Goal: Information Seeking & Learning: Learn about a topic

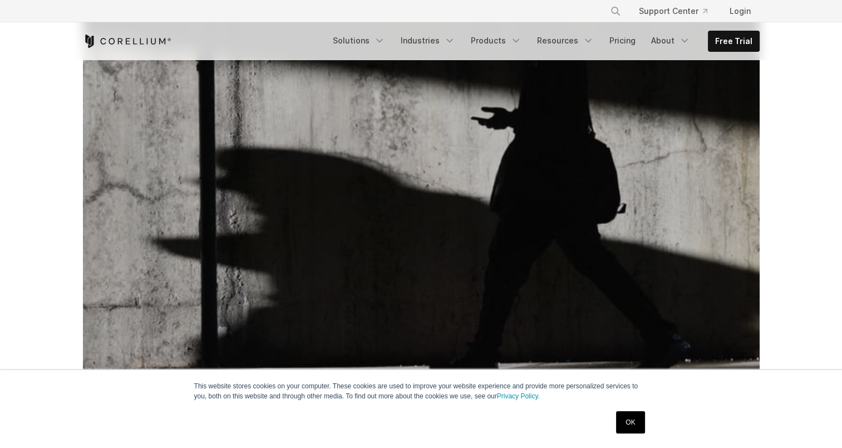
click at [631, 423] on link "OK" at bounding box center [630, 422] width 28 height 22
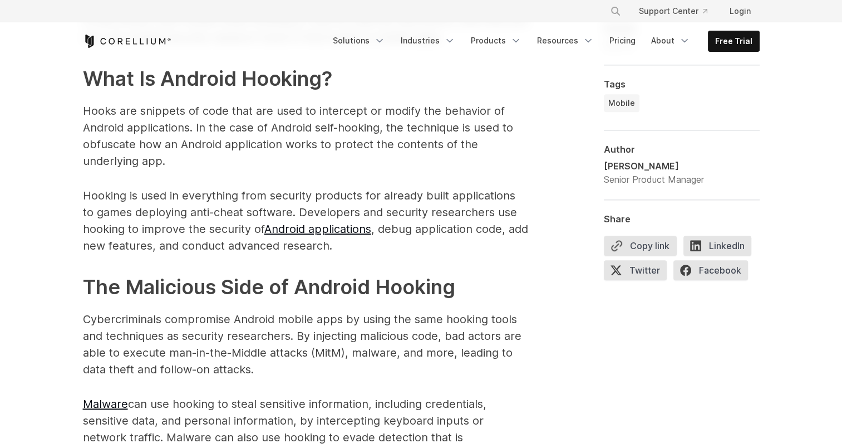
scroll to position [1002, 0]
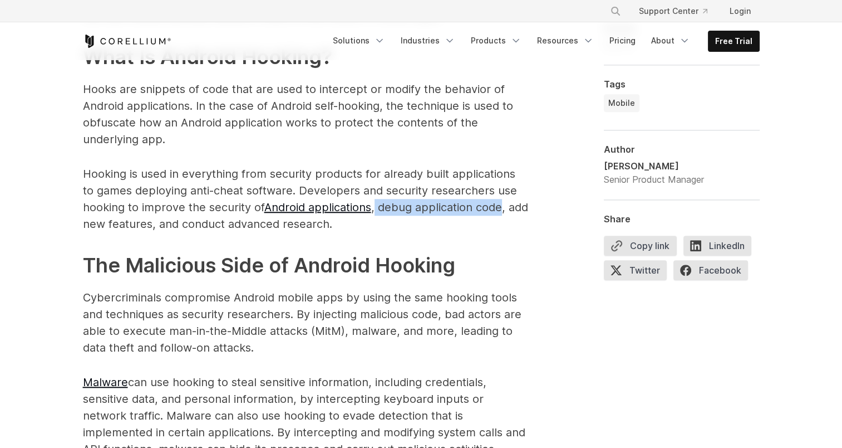
drag, startPoint x: 376, startPoint y: 191, endPoint x: 500, endPoint y: 190, distance: 123.6
click at [500, 190] on p "Hooking is used in everything from security products for already built applicat…" at bounding box center [305, 198] width 445 height 67
drag, startPoint x: 500, startPoint y: 190, endPoint x: 408, endPoint y: 207, distance: 93.4
click at [408, 207] on p "Hooking is used in everything from security products for already built applicat…" at bounding box center [305, 198] width 445 height 67
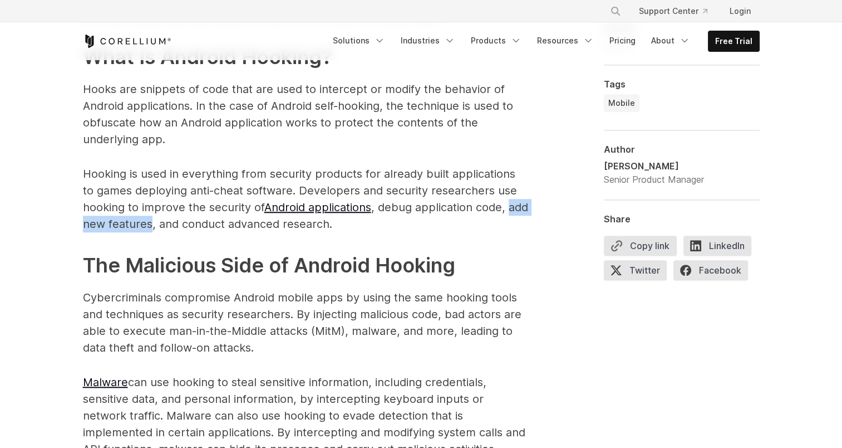
drag, startPoint x: 85, startPoint y: 207, endPoint x: 172, endPoint y: 203, distance: 87.5
click at [172, 203] on p "Hooking is used in everything from security products for already built applicat…" at bounding box center [305, 198] width 445 height 67
drag, startPoint x: 172, startPoint y: 203, endPoint x: 212, endPoint y: 223, distance: 44.3
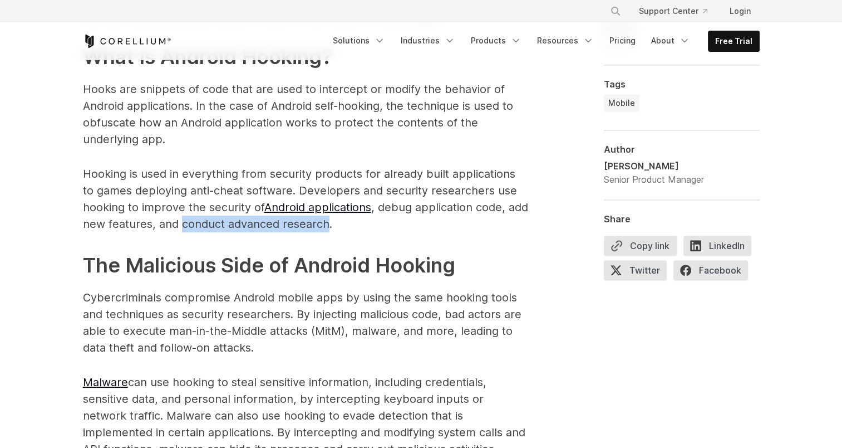
drag, startPoint x: 203, startPoint y: 208, endPoint x: 350, endPoint y: 208, distance: 147.0
click at [350, 208] on p "Hooking is used in everything from security products for already built applicat…" at bounding box center [305, 198] width 445 height 67
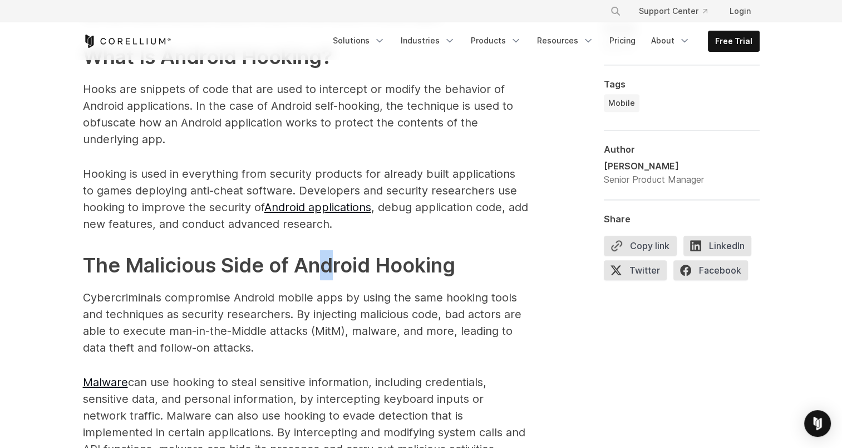
drag, startPoint x: 350, startPoint y: 208, endPoint x: 320, endPoint y: 254, distance: 55.6
click at [324, 255] on h2 "The Malicious Side of Android Hooking" at bounding box center [305, 265] width 445 height 30
drag, startPoint x: 320, startPoint y: 254, endPoint x: 320, endPoint y: 291, distance: 36.2
click at [320, 291] on p "Cybercriminals compromise Android mobile apps by using the same hooking tools a…" at bounding box center [305, 322] width 445 height 67
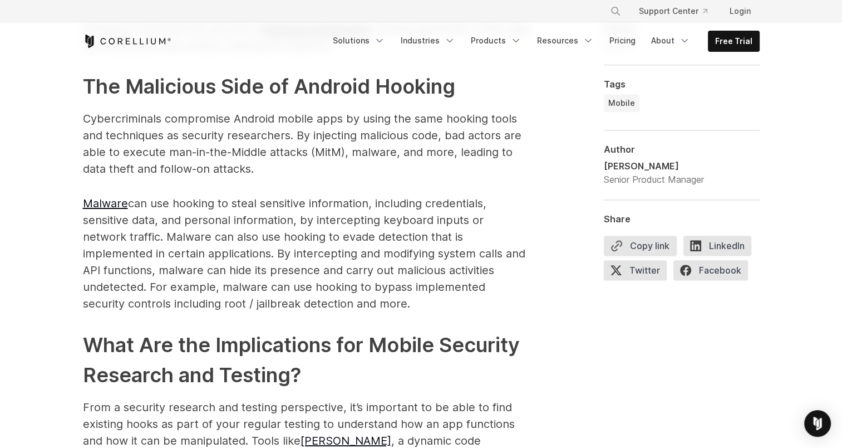
scroll to position [1225, 0]
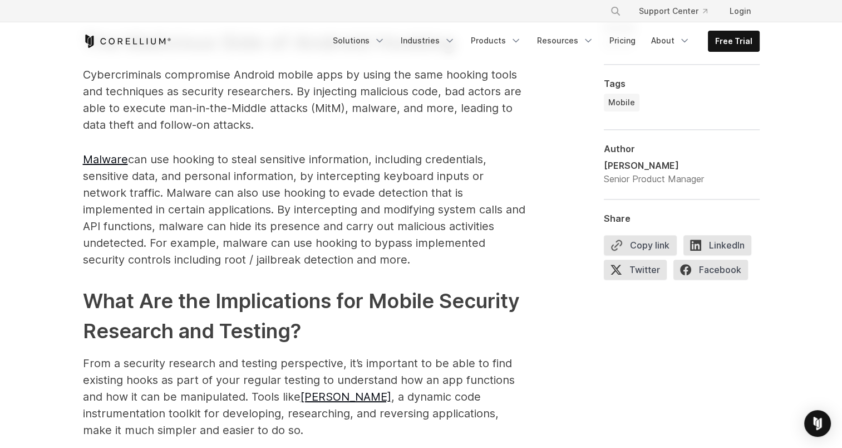
click at [395, 151] on p "Malware can use hooking to steal sensitive information, including credentials, …" at bounding box center [305, 209] width 445 height 117
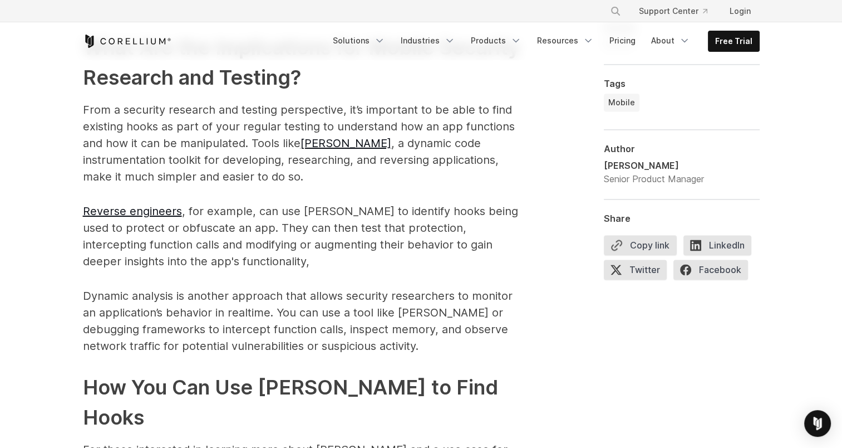
scroll to position [1503, 0]
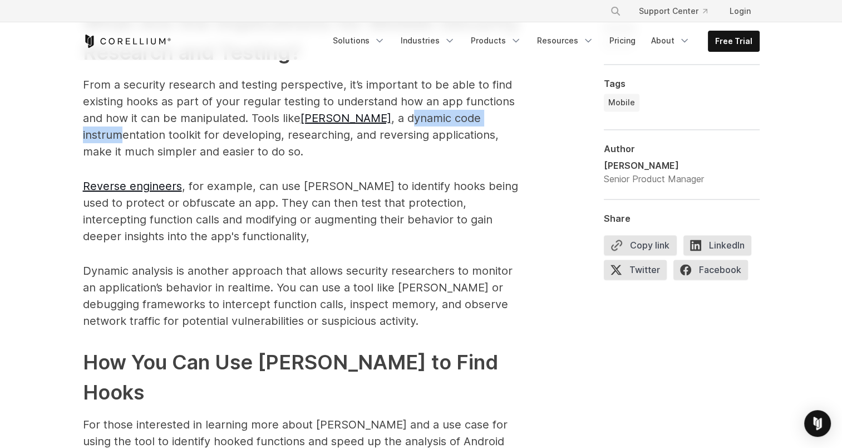
drag, startPoint x: 350, startPoint y: 100, endPoint x: 463, endPoint y: 99, distance: 113.6
click at [463, 99] on p "From a security research and testing perspective, it’s important to be able to …" at bounding box center [305, 117] width 445 height 83
click at [117, 119] on p "From a security research and testing perspective, it’s important to be able to …" at bounding box center [305, 117] width 445 height 83
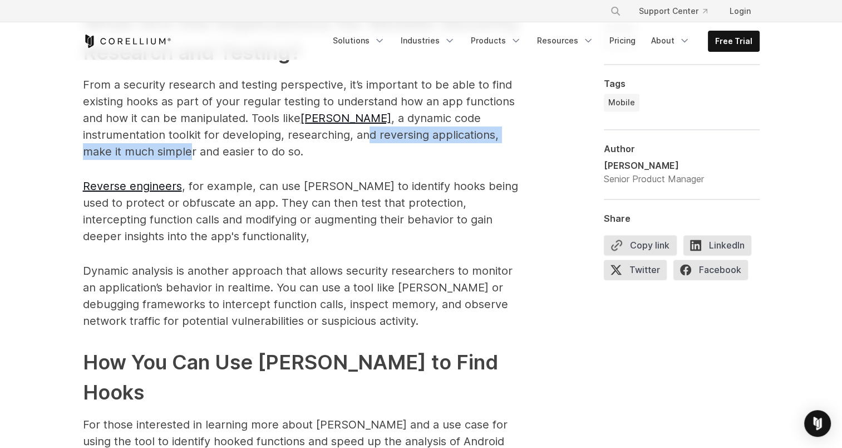
drag, startPoint x: 289, startPoint y: 118, endPoint x: 517, endPoint y: 120, distance: 227.7
click at [517, 120] on p "From a security research and testing perspective, it’s important to be able to …" at bounding box center [305, 117] width 445 height 83
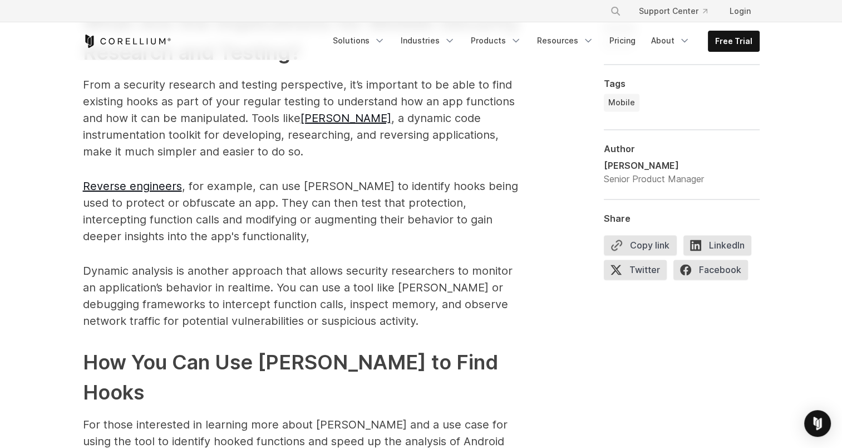
click at [102, 127] on p "From a security research and testing perspective, it’s important to be able to …" at bounding box center [305, 117] width 445 height 83
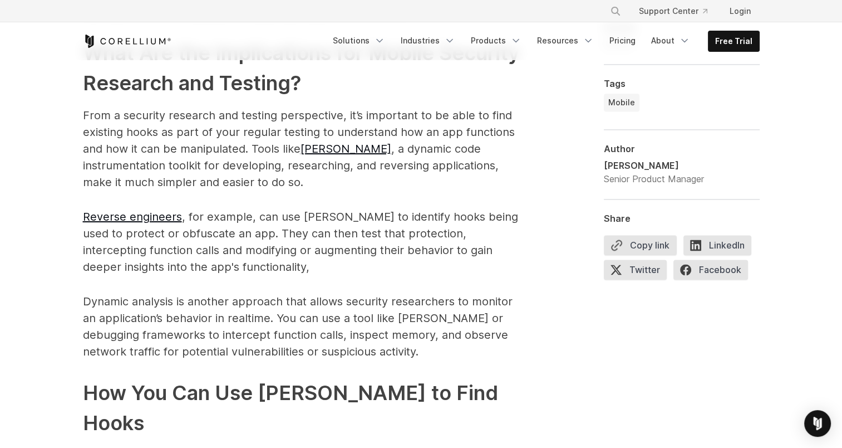
scroll to position [1447, 0]
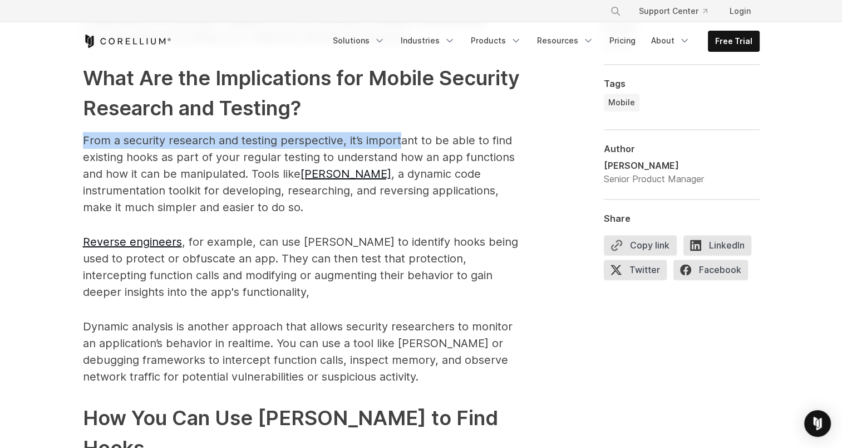
drag, startPoint x: 82, startPoint y: 122, endPoint x: 400, endPoint y: 119, distance: 317.9
click at [400, 119] on div "Android hooking is a powerful technique used to intercept and modify the behavi…" at bounding box center [421, 74] width 712 height 1380
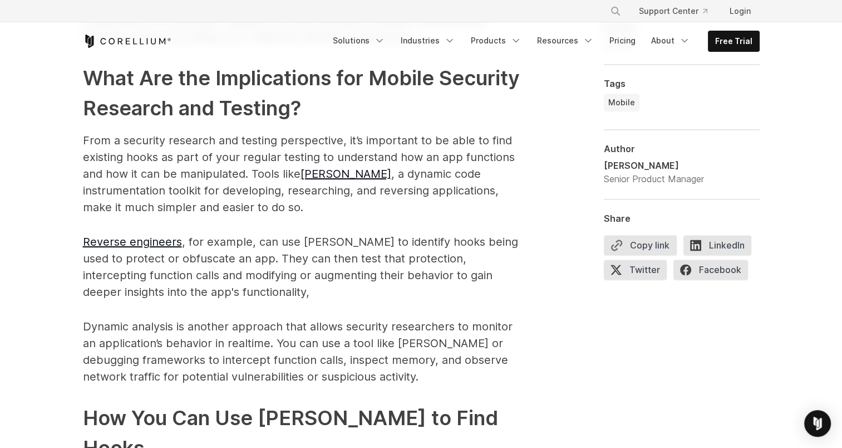
drag, startPoint x: 400, startPoint y: 119, endPoint x: 495, endPoint y: 123, distance: 95.3
click at [499, 132] on p "From a security research and testing perspective, it’s important to be able to …" at bounding box center [305, 173] width 445 height 83
drag, startPoint x: 189, startPoint y: 222, endPoint x: 248, endPoint y: 220, distance: 59.0
click at [248, 233] on p "Reverse engineers , for example, can use [PERSON_NAME] to identify hooks being …" at bounding box center [305, 266] width 445 height 67
drag, startPoint x: 248, startPoint y: 220, endPoint x: 317, endPoint y: 254, distance: 76.7
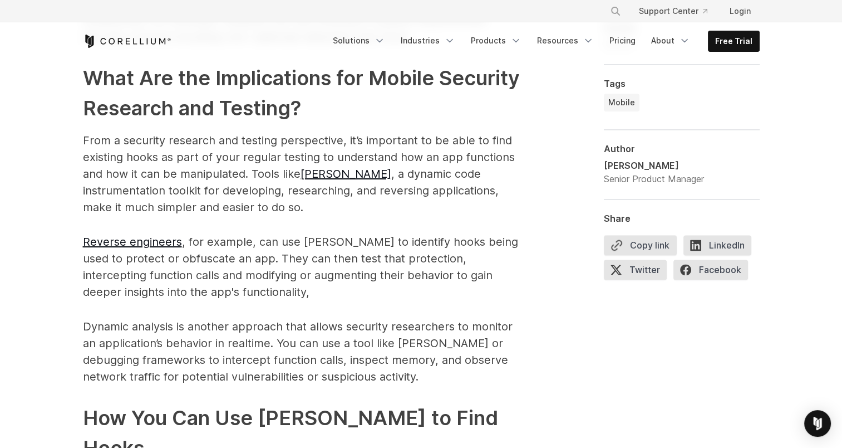
click at [317, 254] on p "Reverse engineers , for example, can use [PERSON_NAME] to identify hooks being …" at bounding box center [305, 266] width 445 height 67
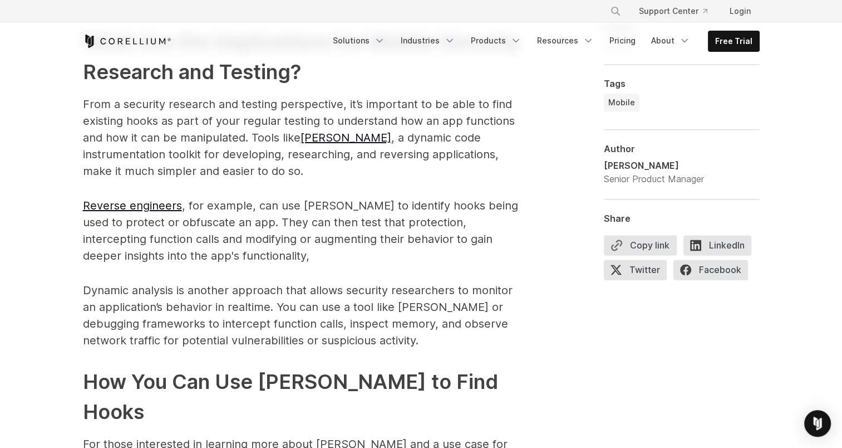
scroll to position [1503, 0]
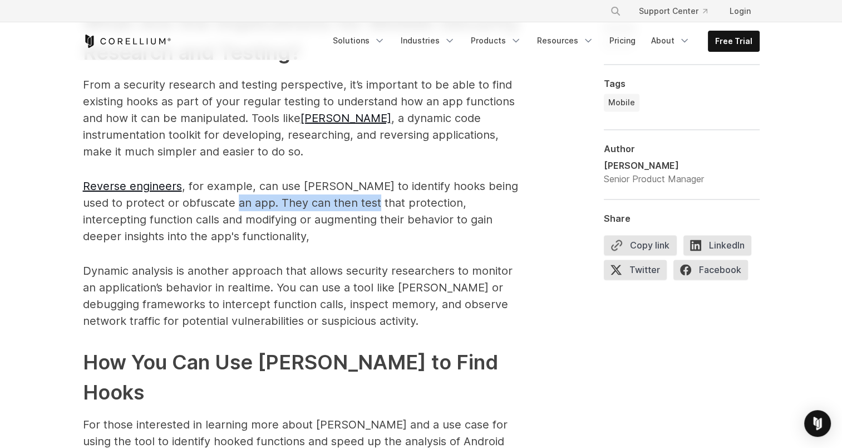
drag, startPoint x: 238, startPoint y: 183, endPoint x: 374, endPoint y: 185, distance: 135.8
click at [374, 185] on p "Reverse engineers , for example, can use [PERSON_NAME] to identify hooks being …" at bounding box center [305, 211] width 445 height 67
drag, startPoint x: 374, startPoint y: 185, endPoint x: 361, endPoint y: 253, distance: 69.7
click at [361, 262] on p "Dynamic analysis is another approach that allows security researchers to monito…" at bounding box center [305, 295] width 445 height 67
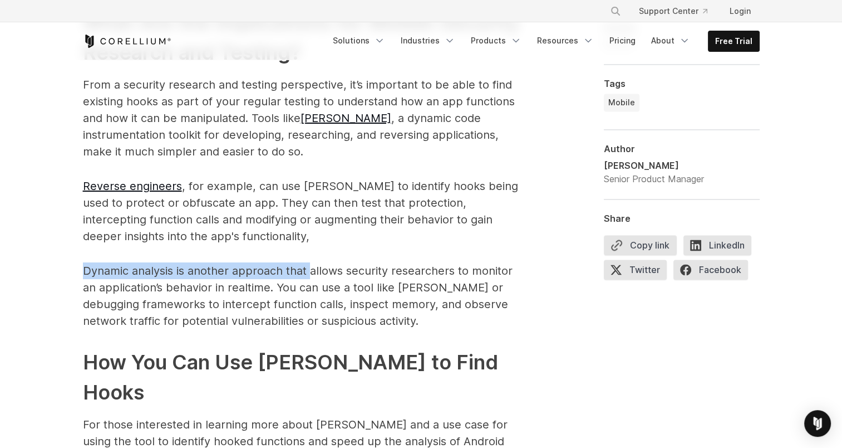
drag, startPoint x: 82, startPoint y: 253, endPoint x: 308, endPoint y: 253, distance: 225.4
click at [308, 262] on p "Dynamic analysis is another approach that allows security researchers to monito…" at bounding box center [305, 295] width 445 height 67
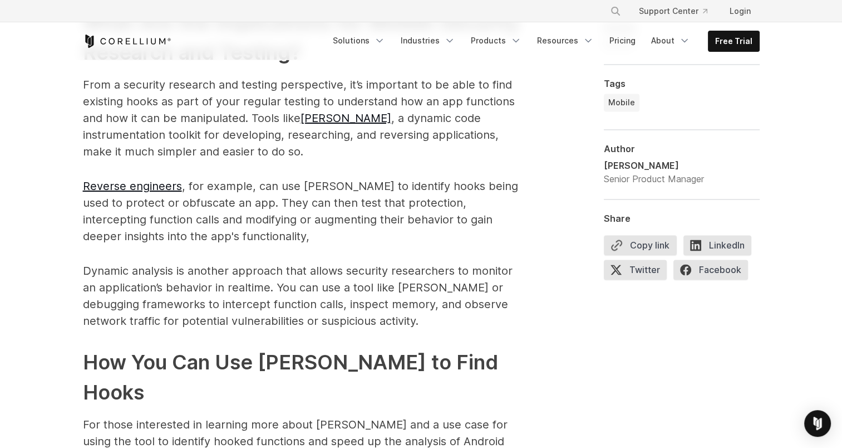
drag, startPoint x: 308, startPoint y: 253, endPoint x: 347, endPoint y: 289, distance: 53.2
click at [347, 289] on p "Dynamic analysis is another approach that allows security researchers to monito…" at bounding box center [305, 295] width 445 height 67
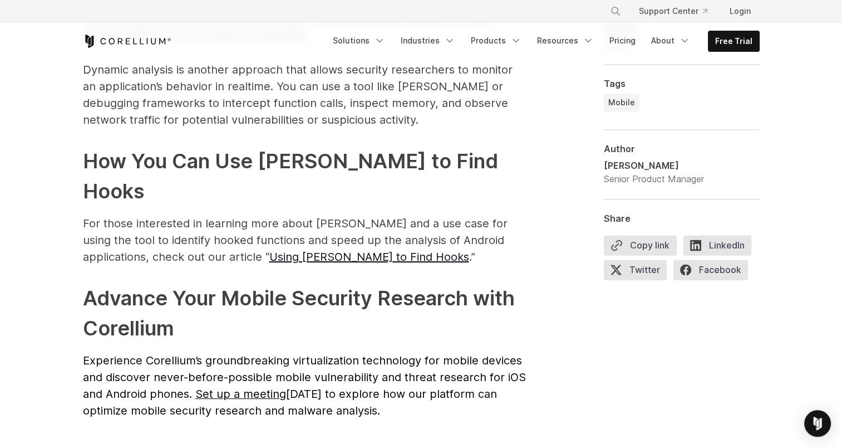
scroll to position [1614, 0]
